Goal: Download file/media

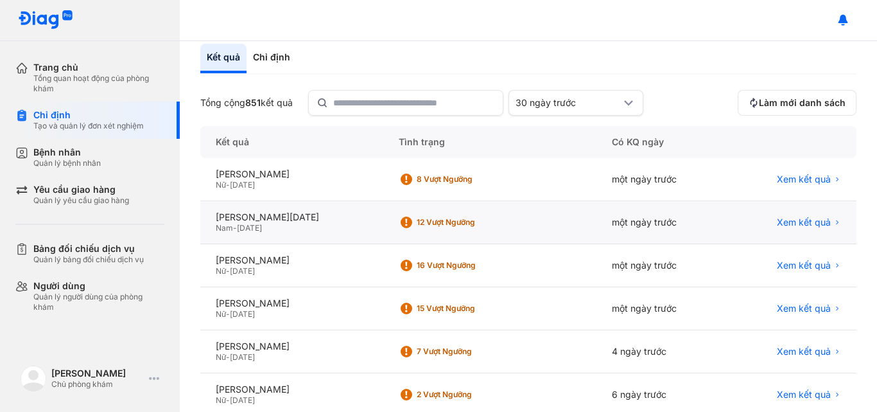
scroll to position [128, 0]
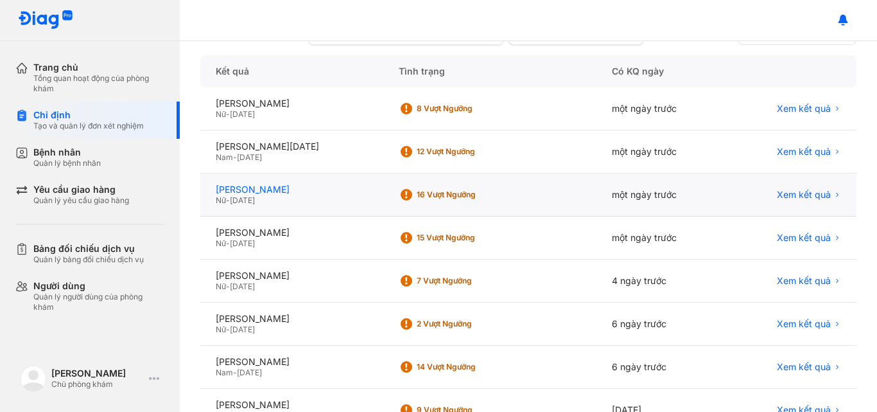
click at [288, 194] on div "[PERSON_NAME]" at bounding box center [292, 190] width 152 height 12
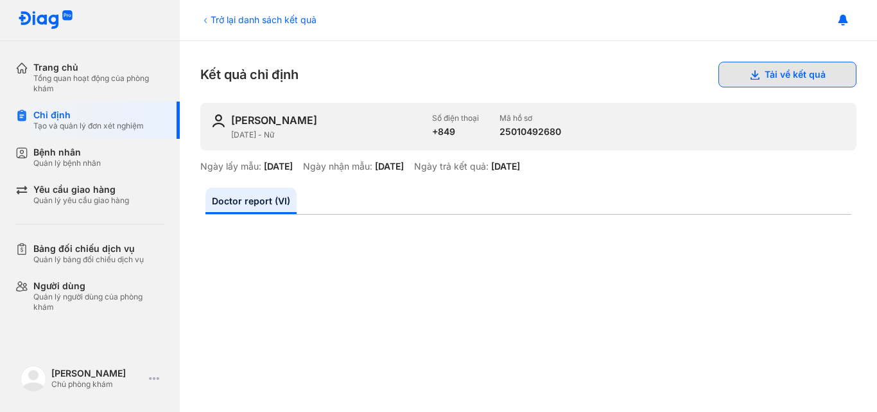
click at [755, 75] on button "Tải về kết quả" at bounding box center [787, 75] width 138 height 26
